Goal: Task Accomplishment & Management: Use online tool/utility

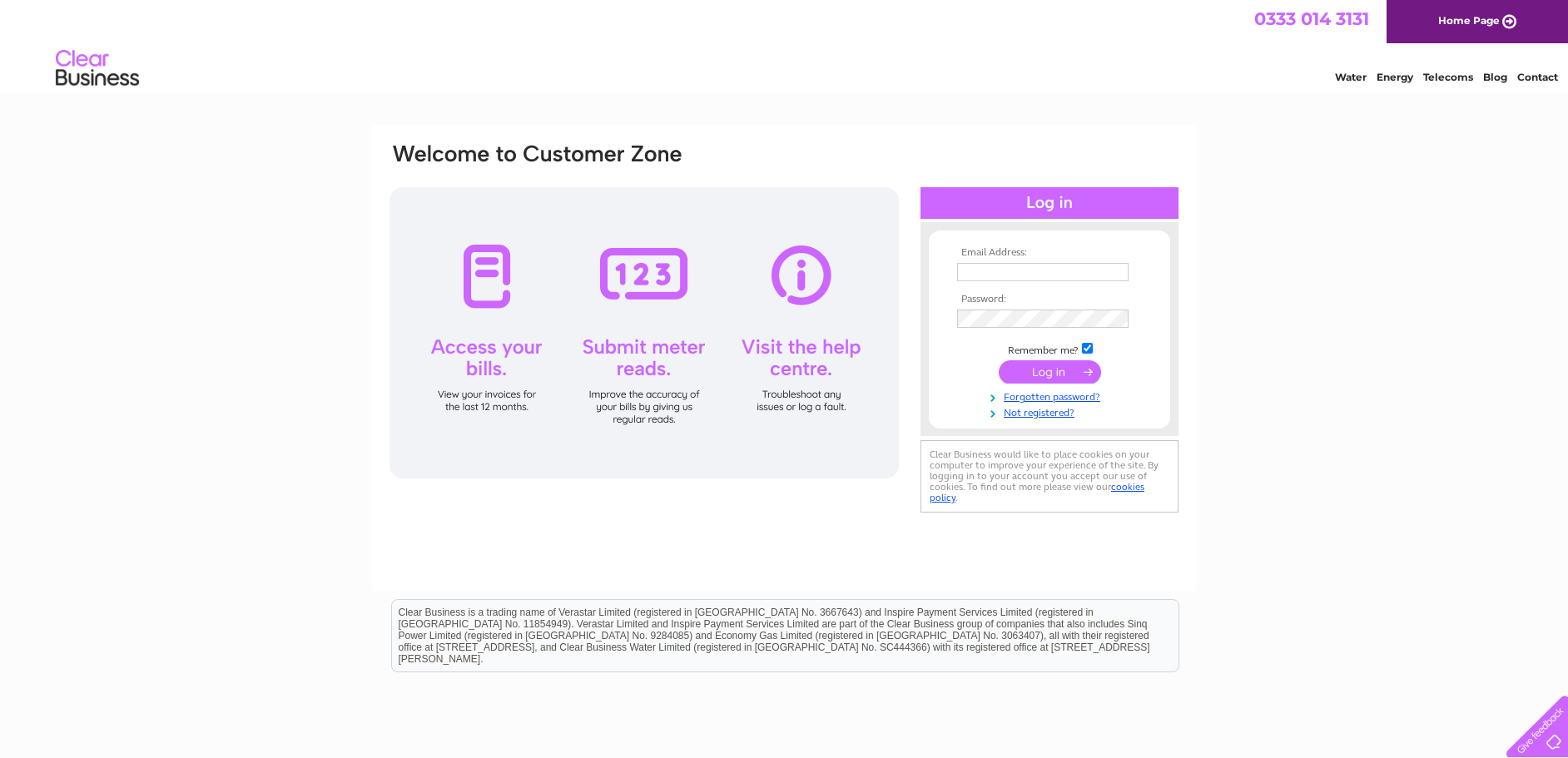
type input "chemjetltd@gmail.com"
click at [1068, 371] on input "submit" at bounding box center [1050, 371] width 102 height 23
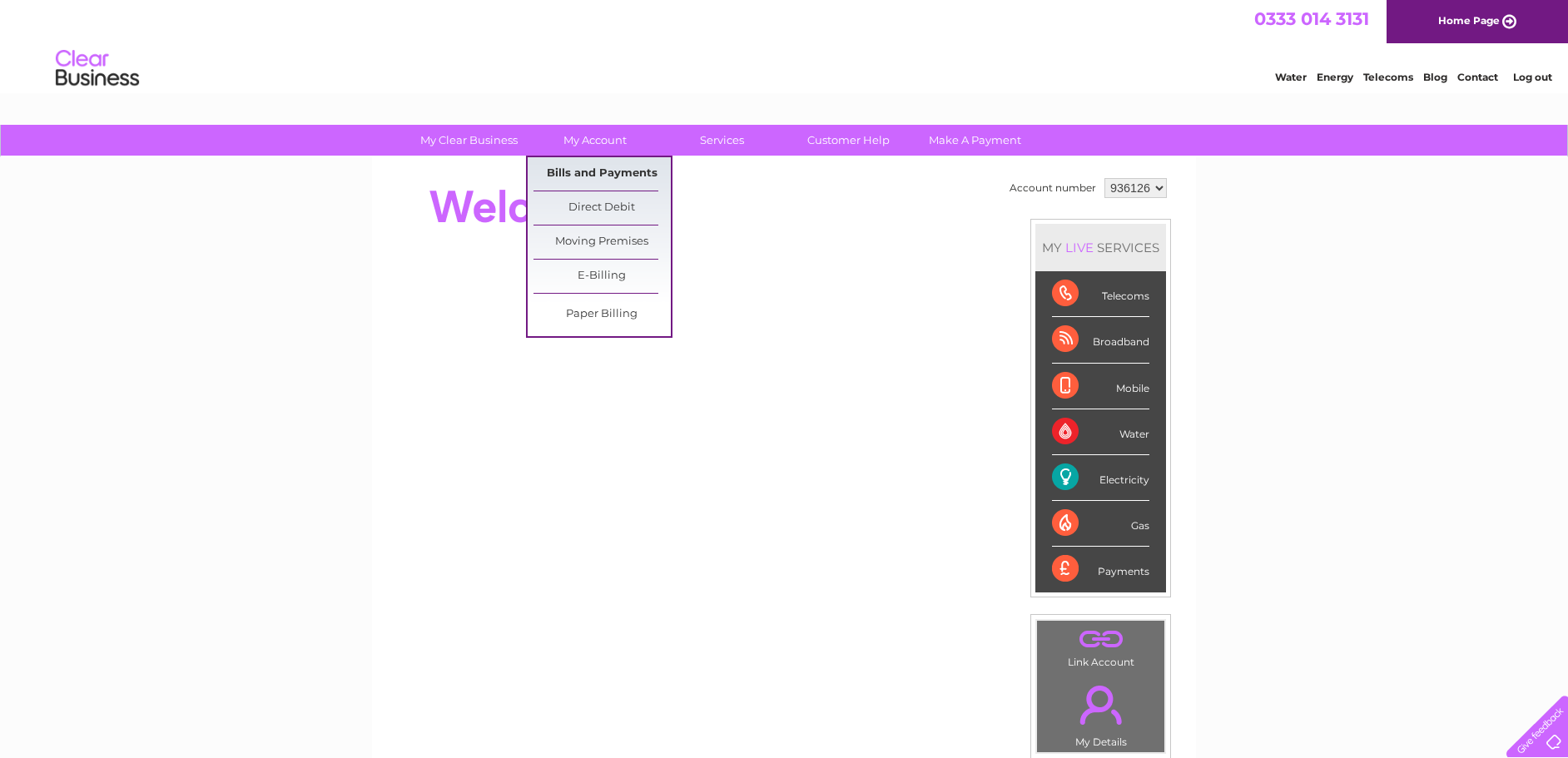
click at [584, 169] on link "Bills and Payments" at bounding box center [602, 174] width 137 height 33
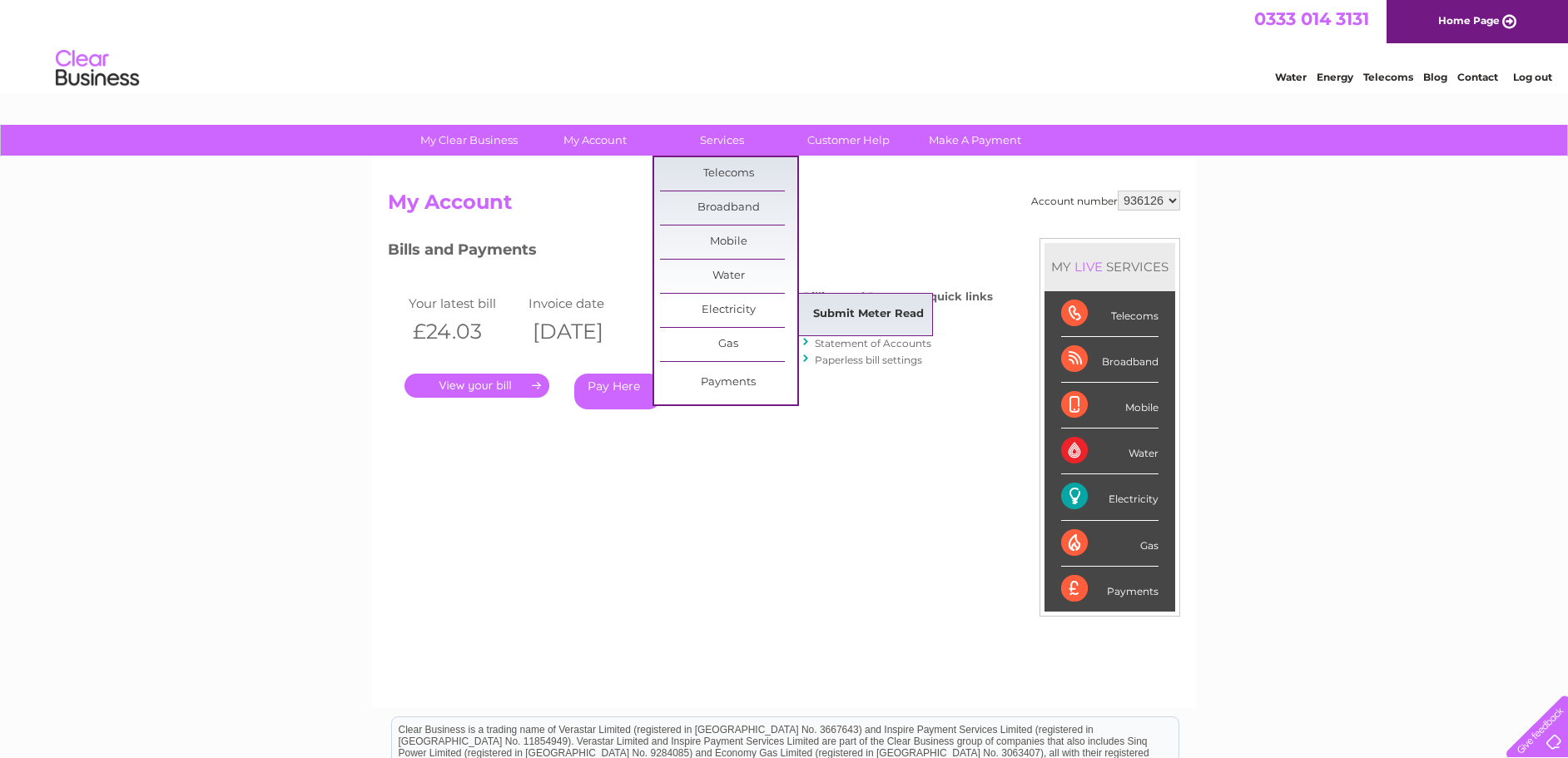
click at [844, 313] on link "Submit Meter Read" at bounding box center [867, 314] width 137 height 33
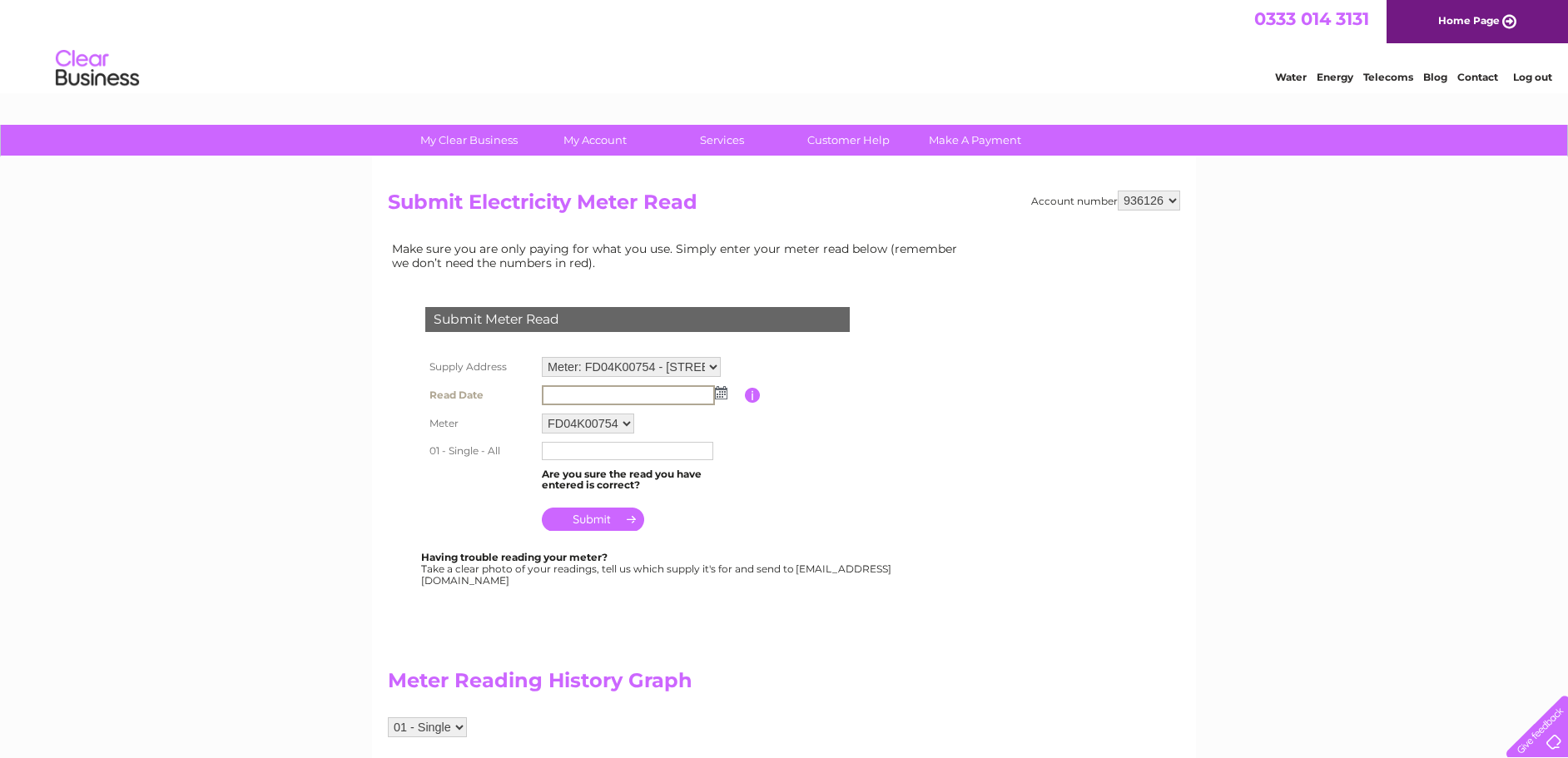
click at [670, 395] on input "text" at bounding box center [627, 395] width 173 height 20
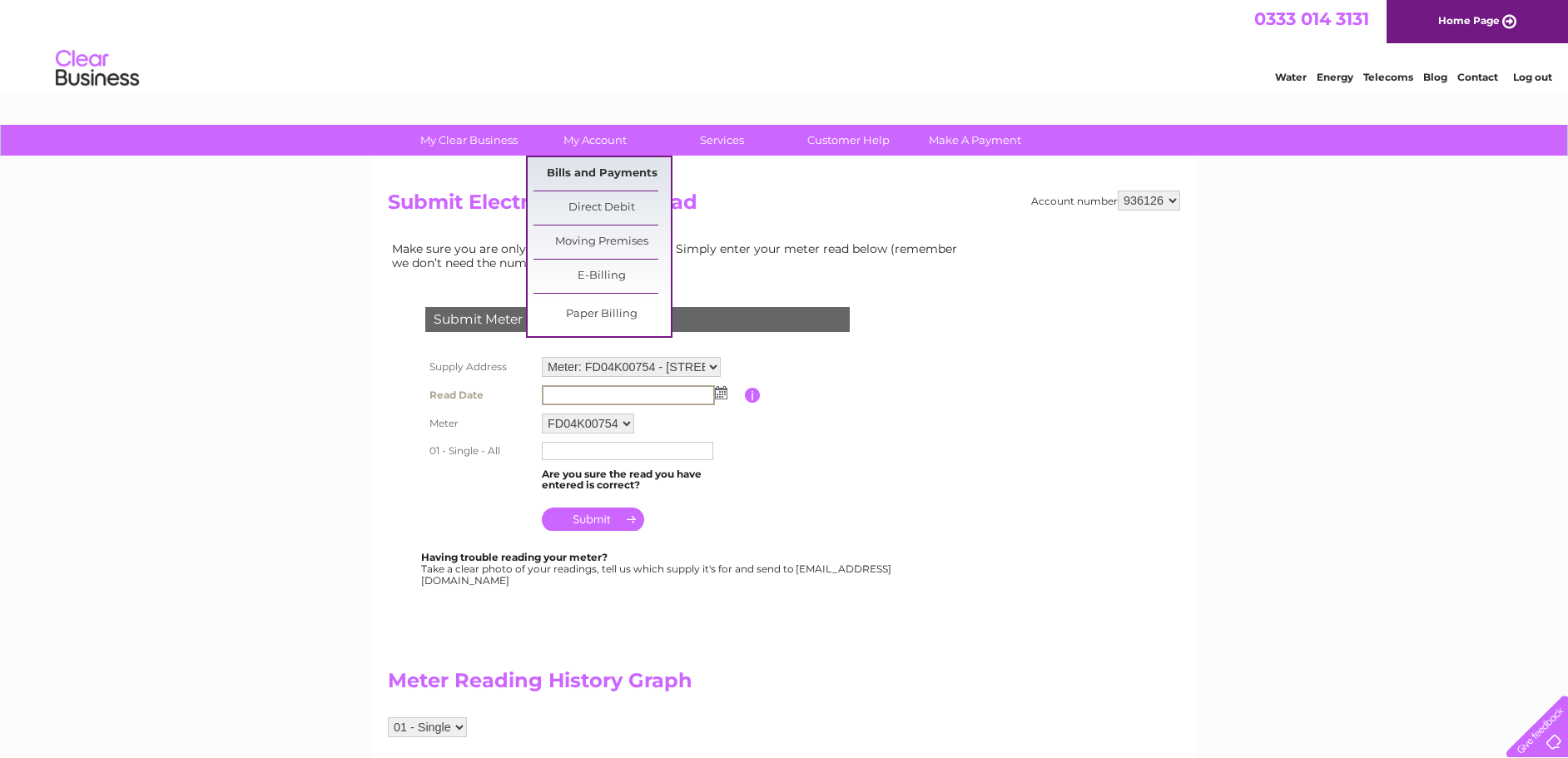
click at [615, 174] on link "Bills and Payments" at bounding box center [602, 174] width 137 height 33
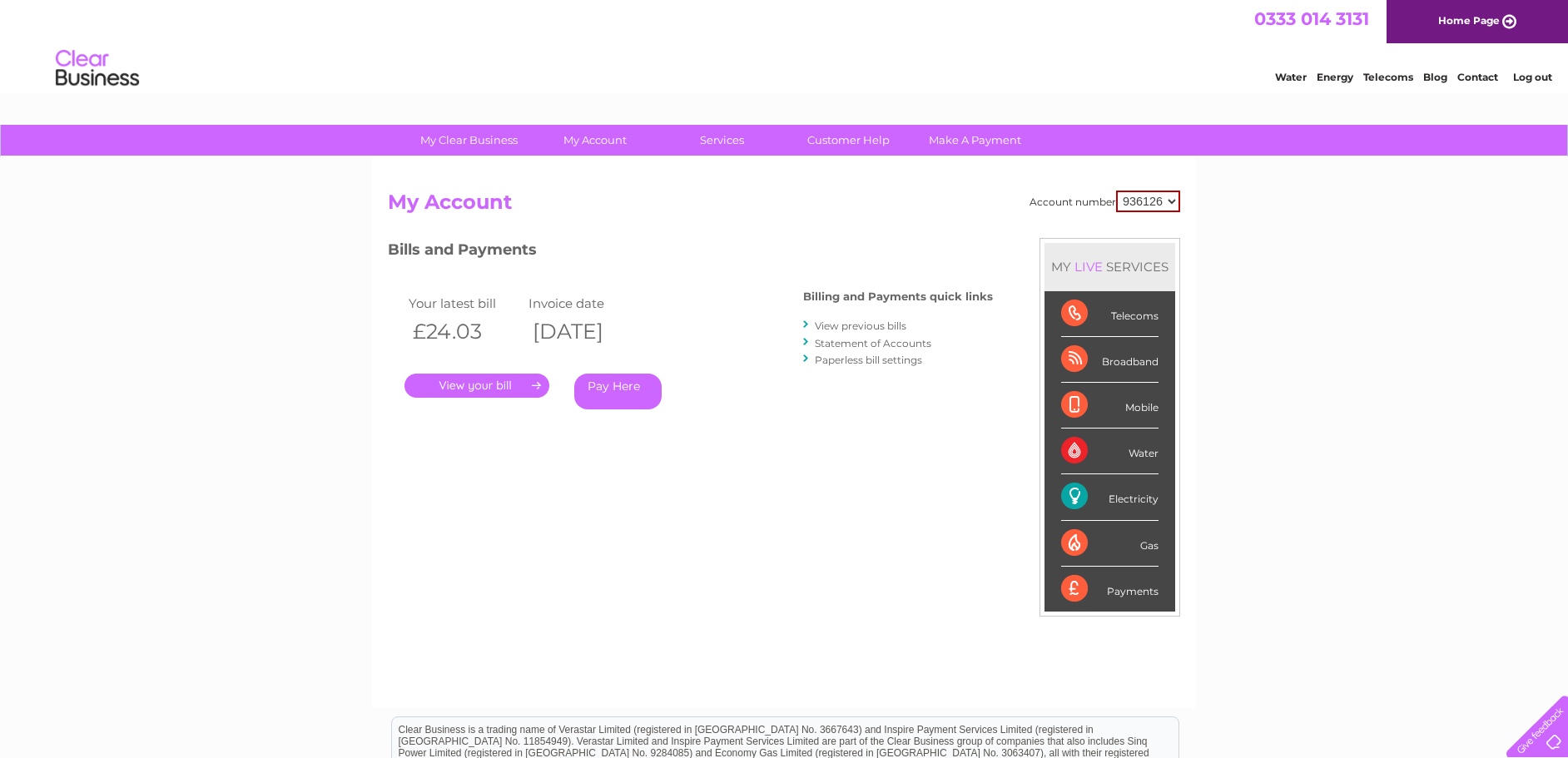
click at [515, 380] on link "." at bounding box center [477, 385] width 145 height 24
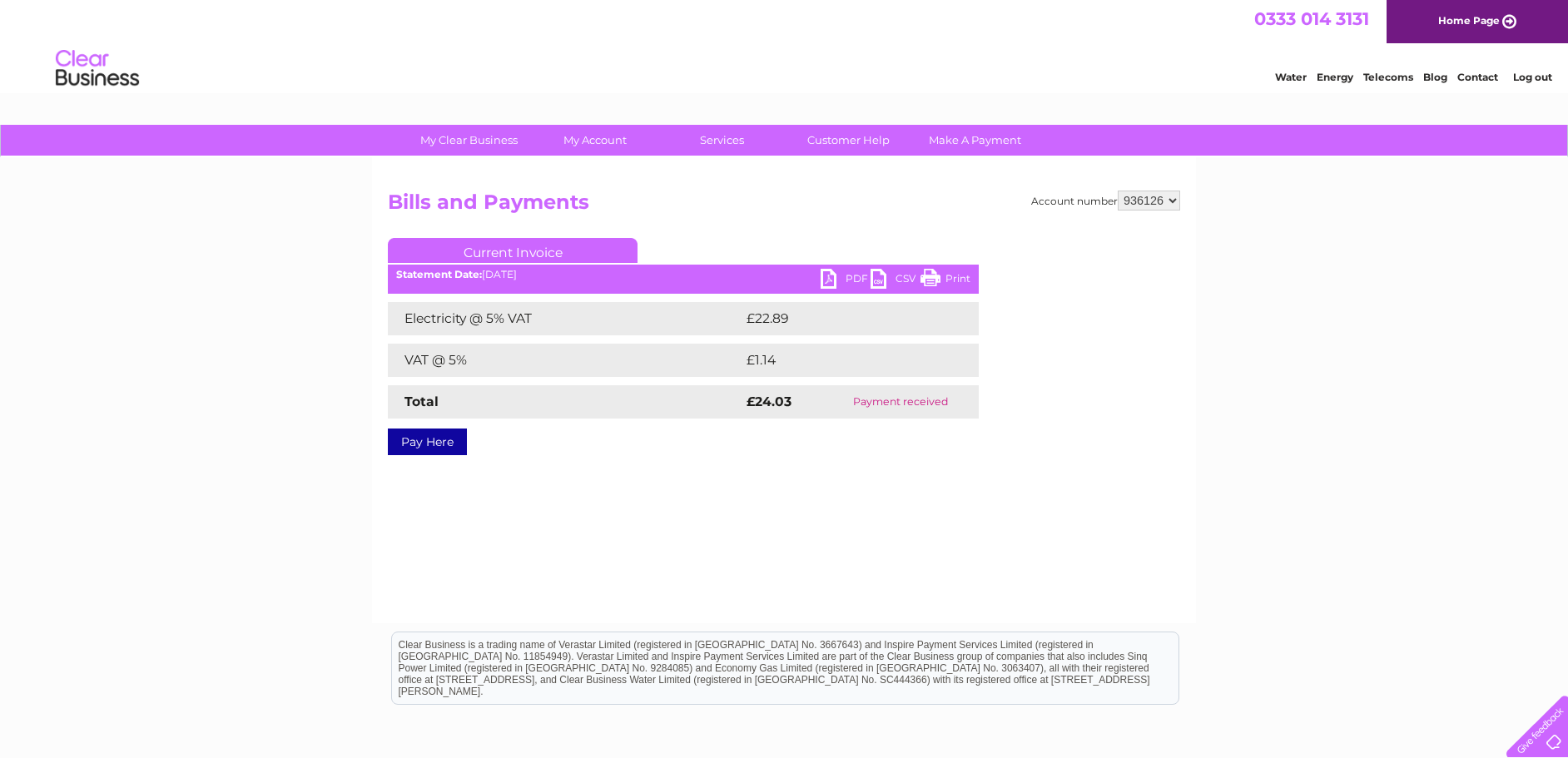
click at [837, 272] on link "PDF" at bounding box center [845, 281] width 50 height 24
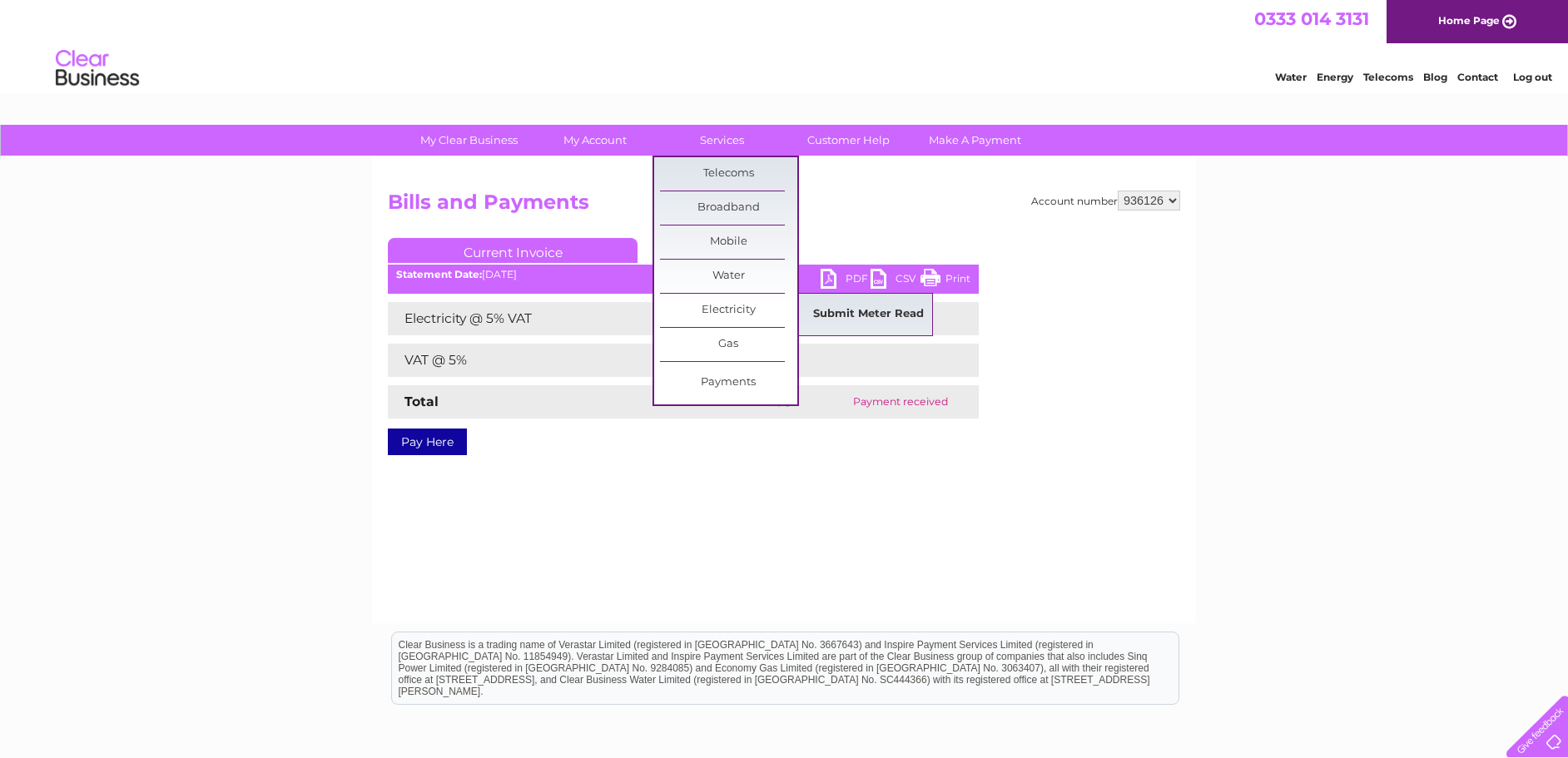
click at [821, 320] on link "Submit Meter Read" at bounding box center [867, 314] width 137 height 33
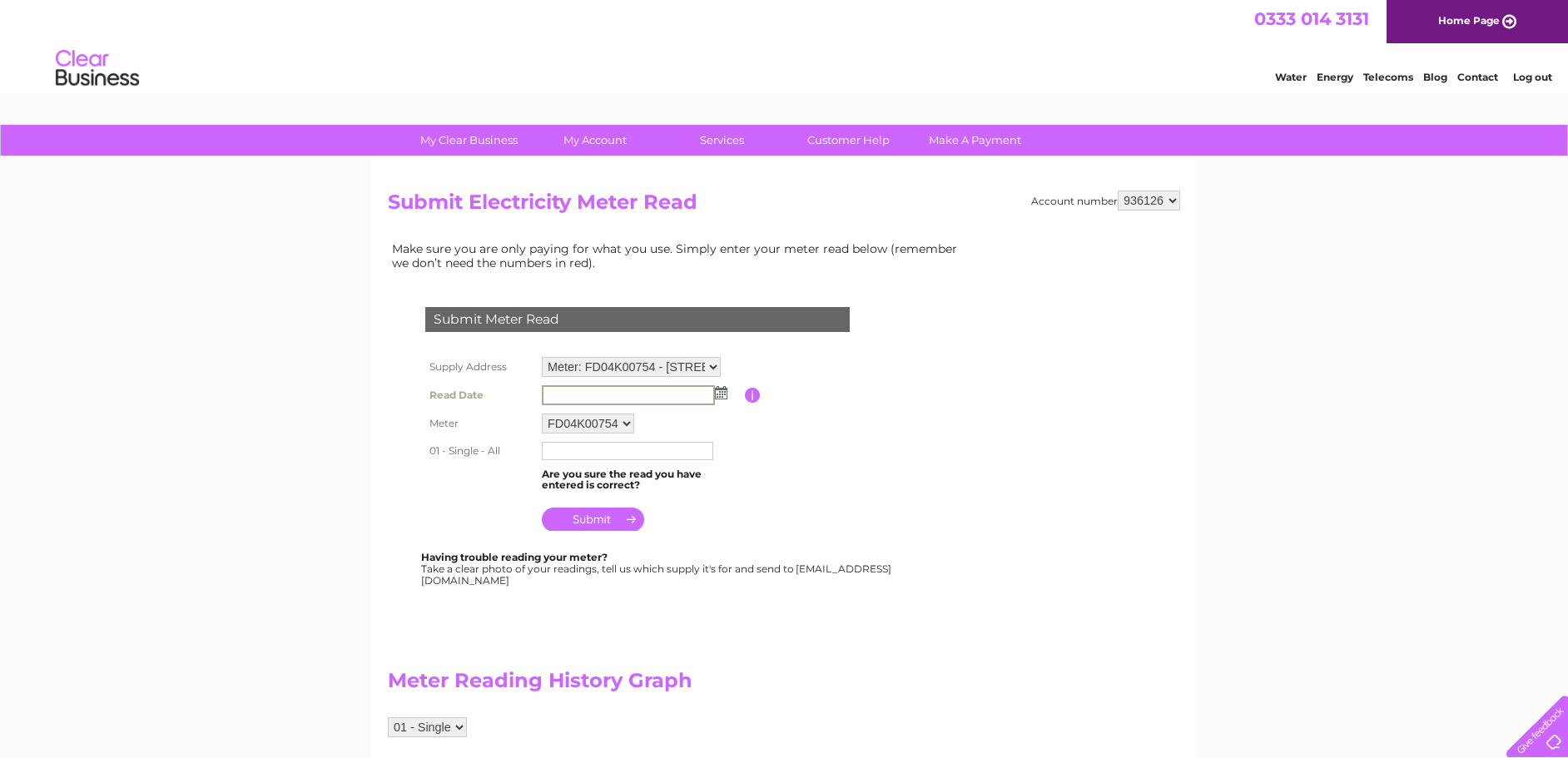
click at [650, 392] on input "text" at bounding box center [627, 395] width 173 height 20
click at [717, 395] on img at bounding box center [719, 392] width 13 height 14
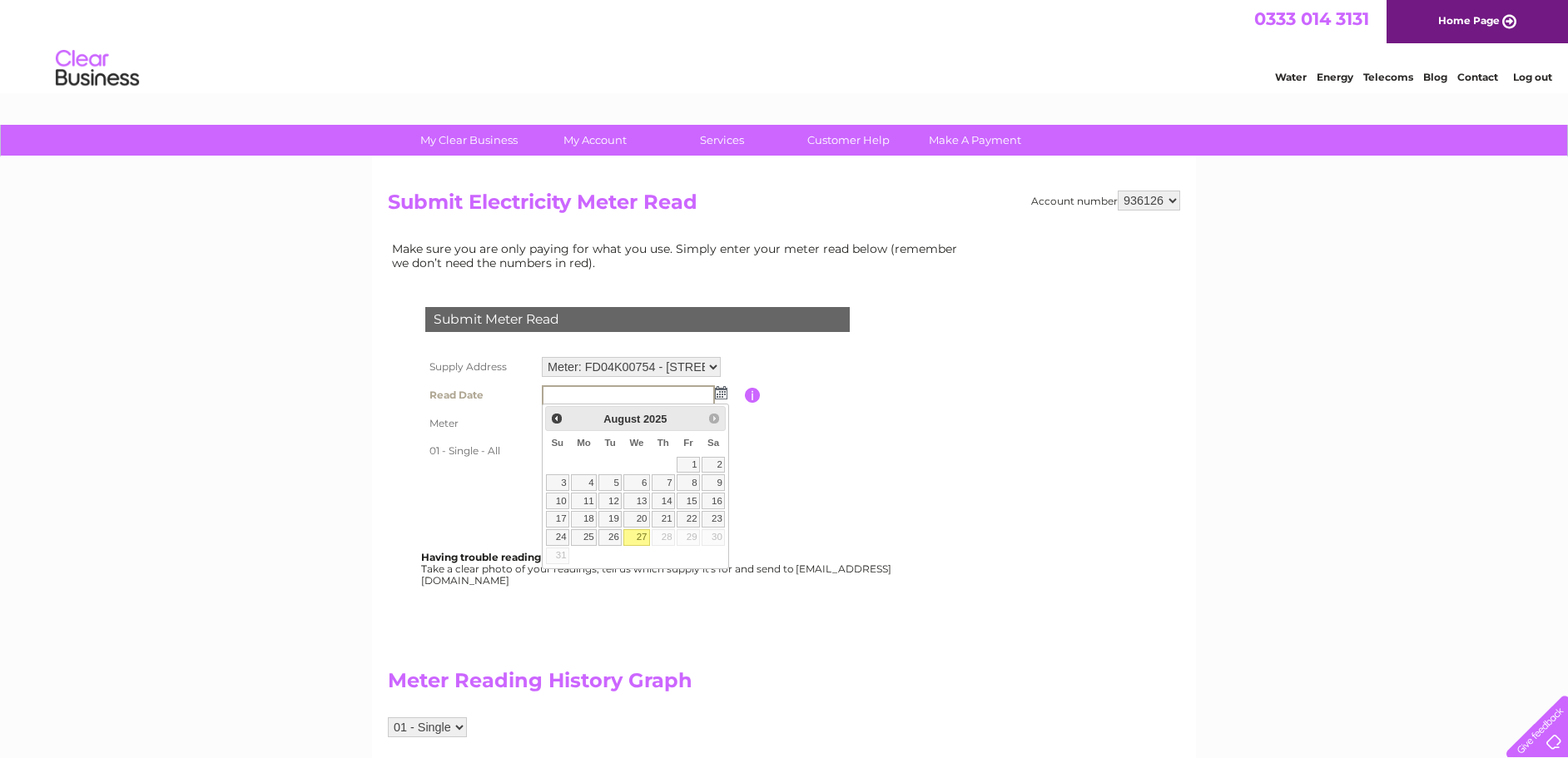
click at [638, 538] on link "27" at bounding box center [636, 538] width 26 height 17
type input "2025/08/27"
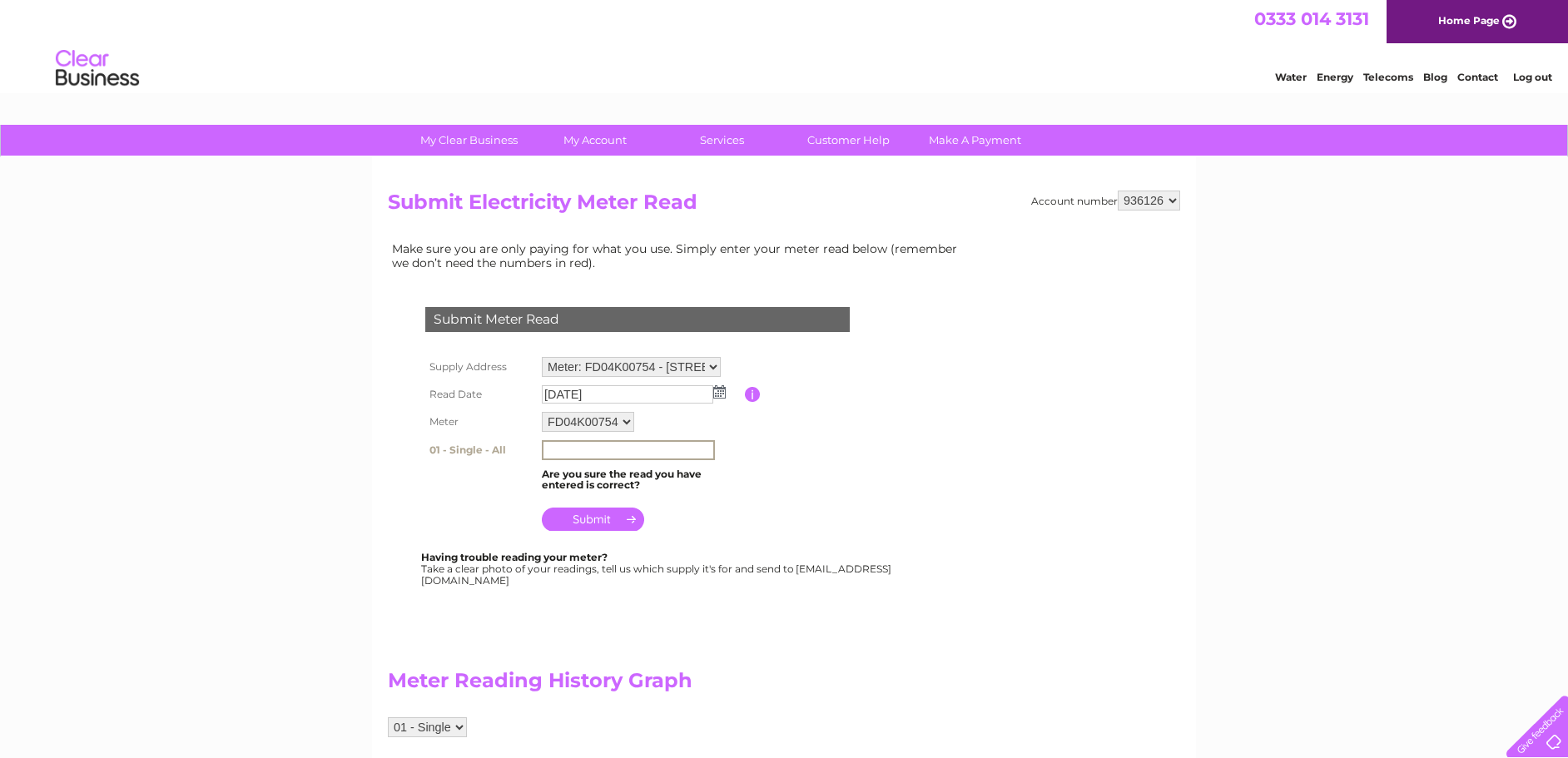
click at [641, 457] on input "text" at bounding box center [627, 449] width 173 height 20
type input "46759"
click at [598, 519] on input "submit" at bounding box center [592, 518] width 102 height 23
